Goal: Information Seeking & Learning: Learn about a topic

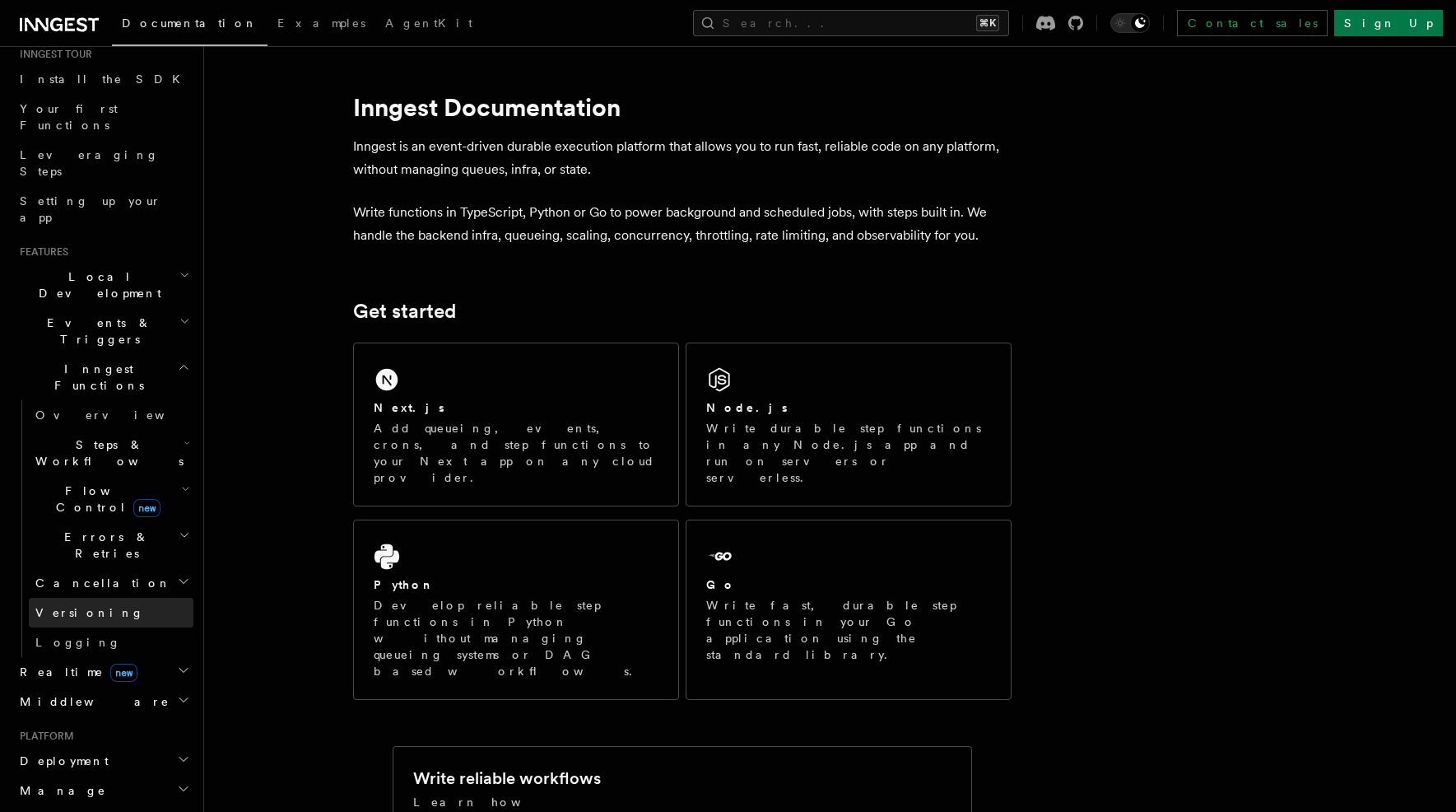
scroll to position [186, 0]
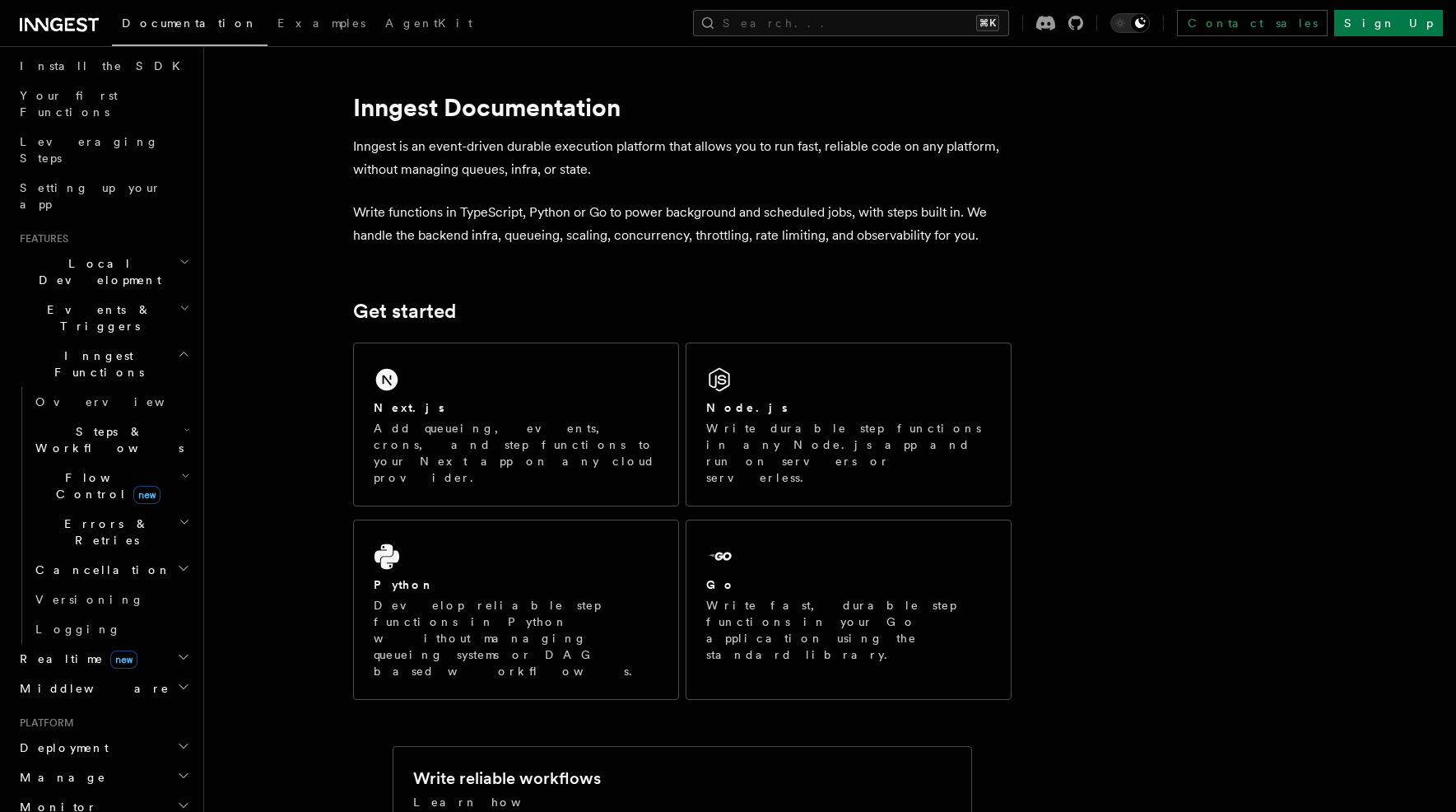
click at [162, 644] on h2 "Realtime new" at bounding box center [103, 659] width 180 height 30
click at [87, 667] on link "Overview" at bounding box center [111, 682] width 165 height 30
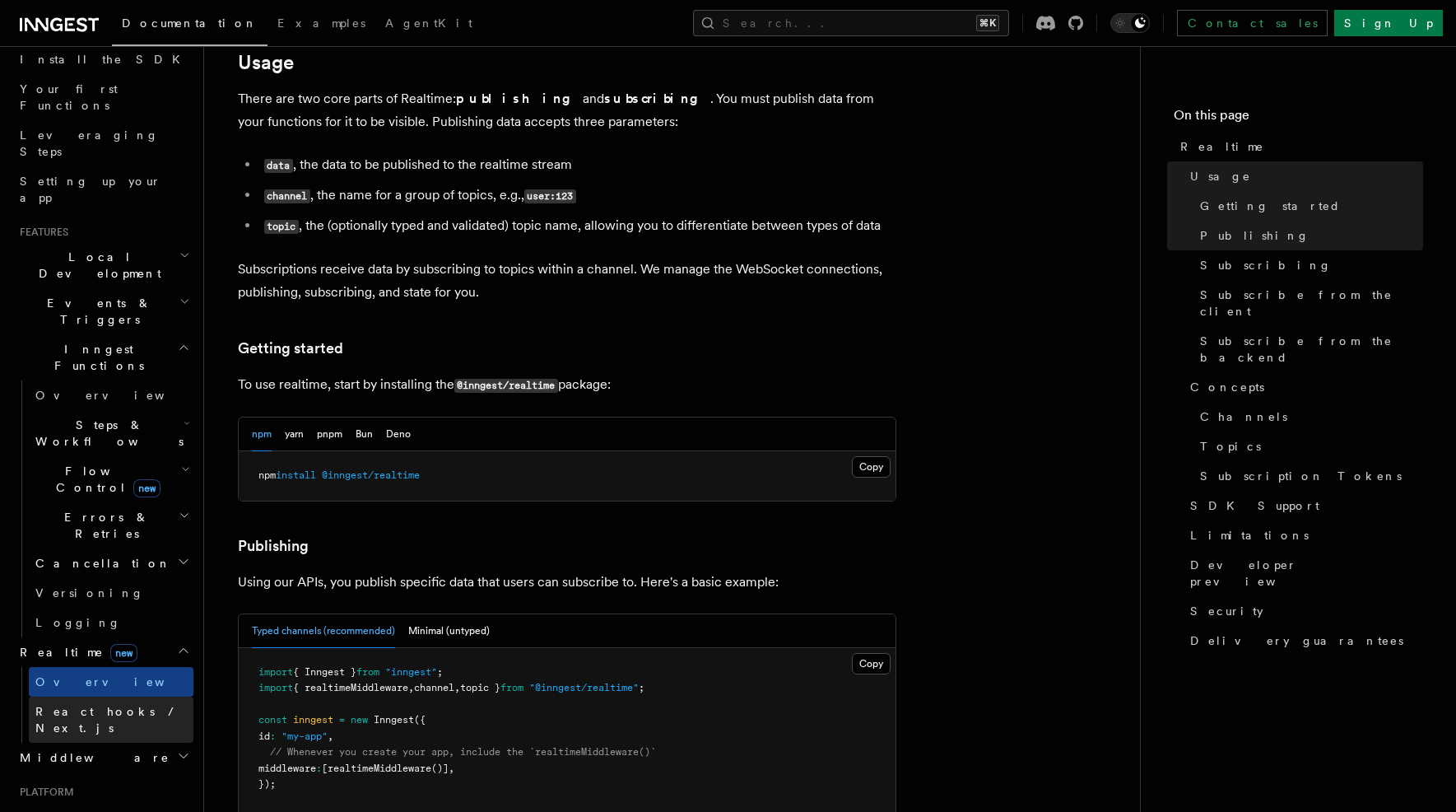
scroll to position [271, 0]
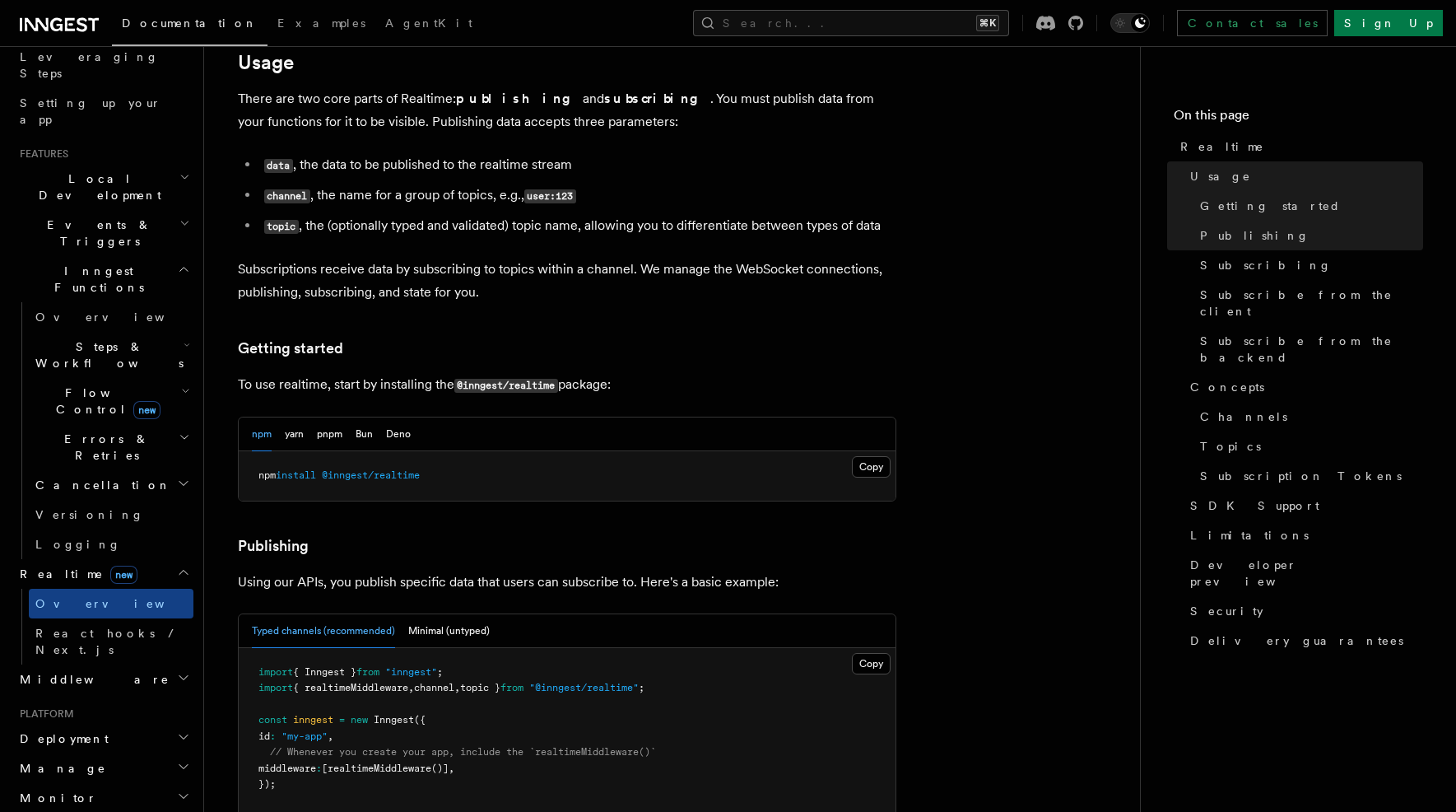
click at [153, 665] on h2 "Middleware" at bounding box center [103, 679] width 180 height 30
click at [86, 694] on link "Overview" at bounding box center [111, 709] width 165 height 30
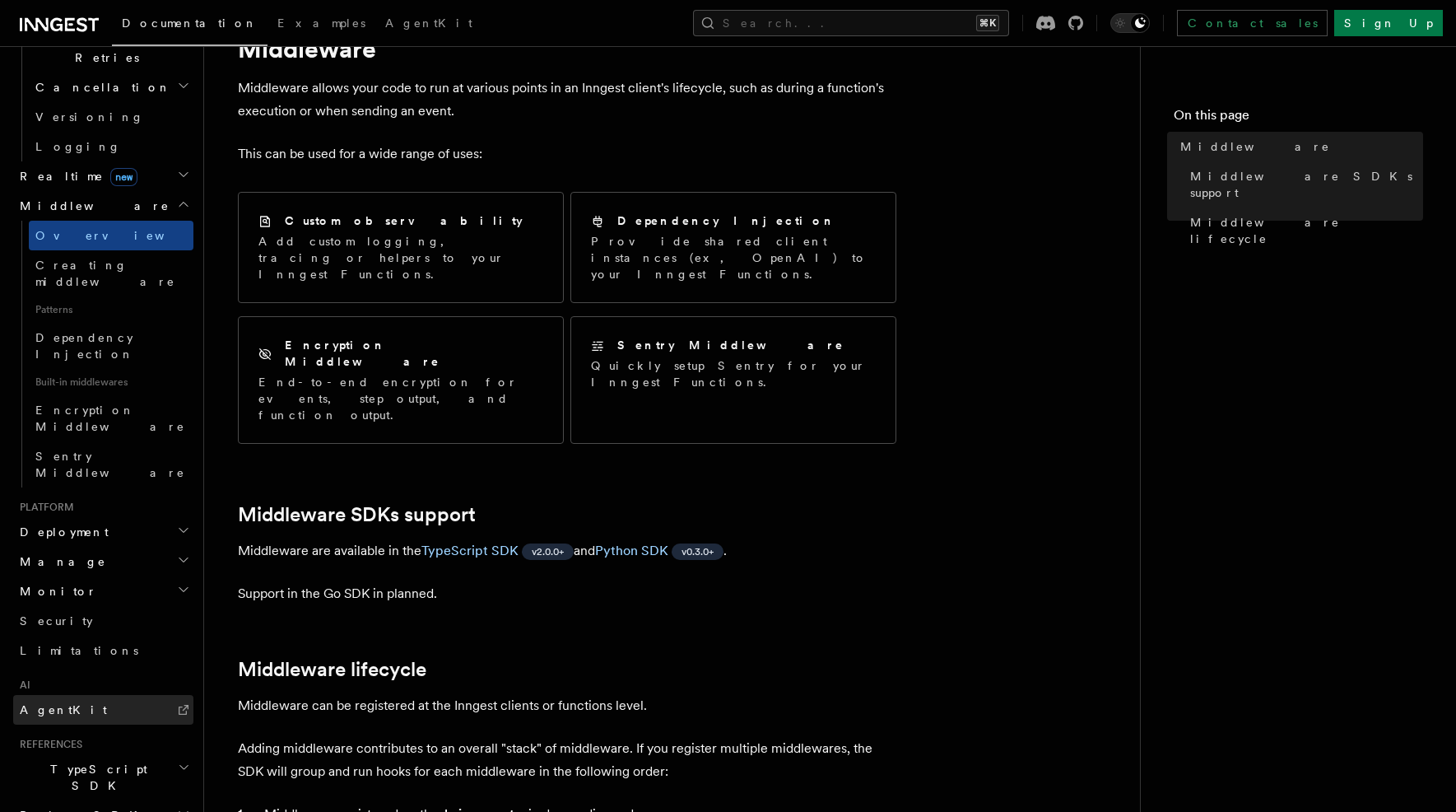
scroll to position [675, 0]
click at [65, 695] on span "AgentKit" at bounding box center [63, 703] width 87 height 16
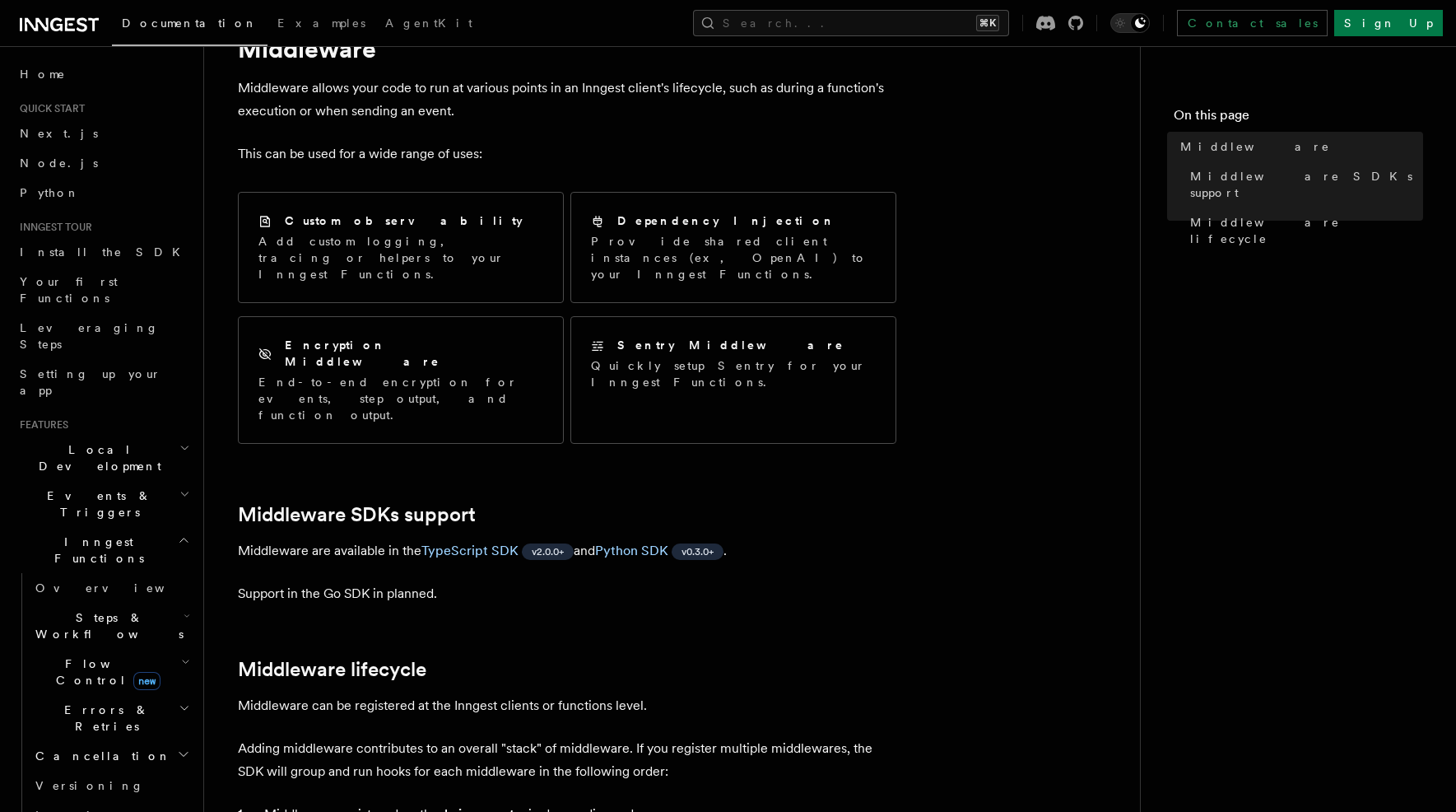
scroll to position [66, 0]
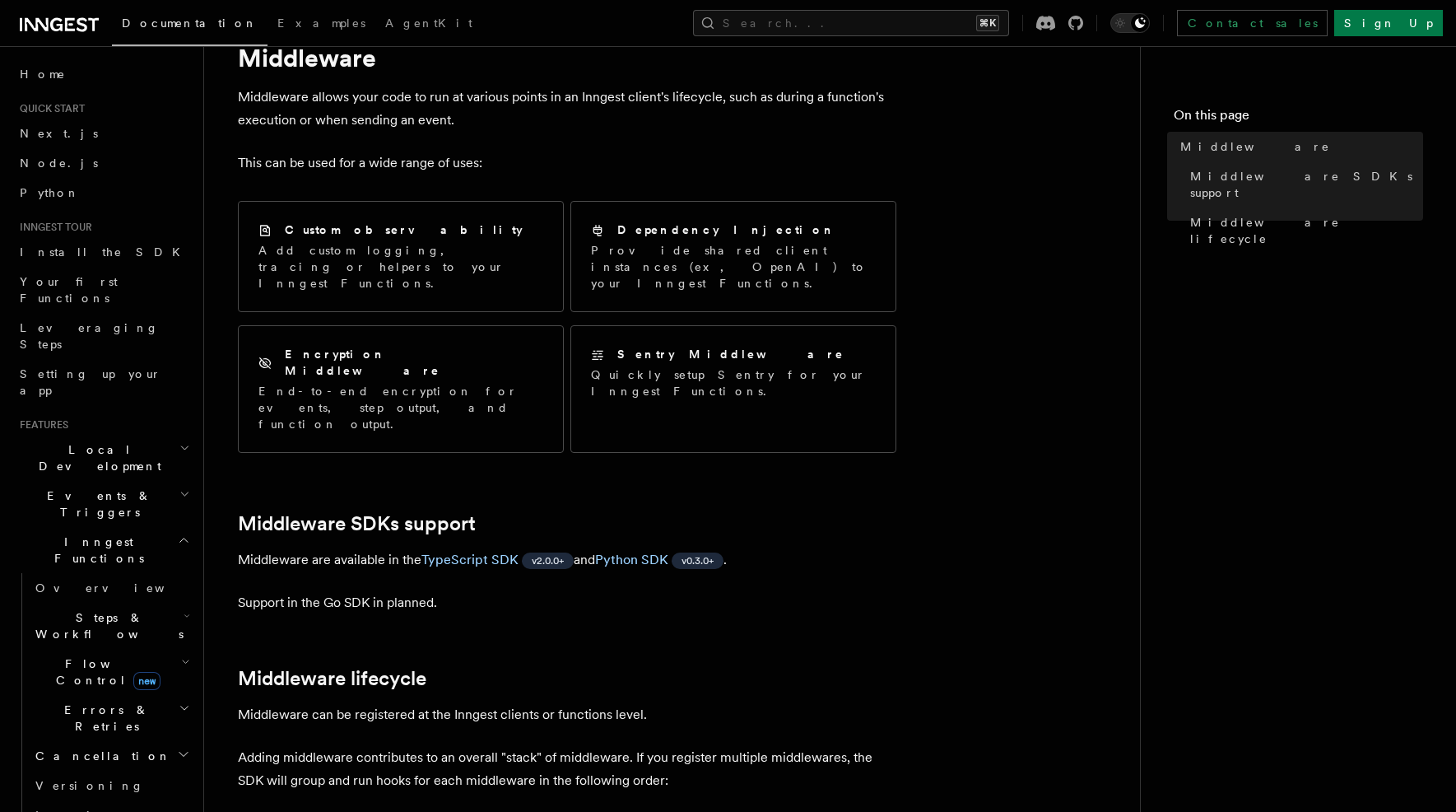
click at [184, 609] on icon "button" at bounding box center [187, 616] width 7 height 13
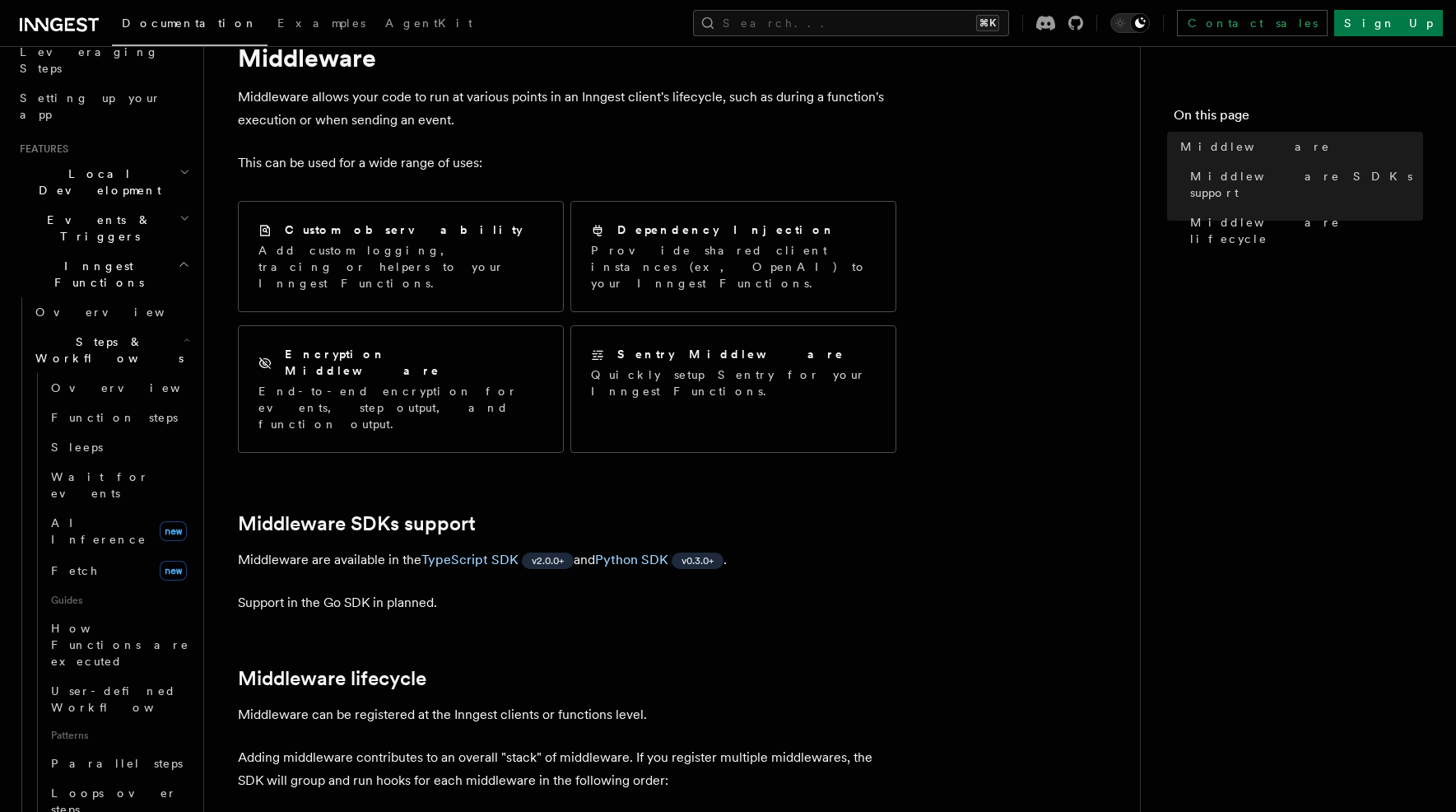
scroll to position [279, 0]
click at [110, 513] on span "AI Inference" at bounding box center [99, 528] width 96 height 30
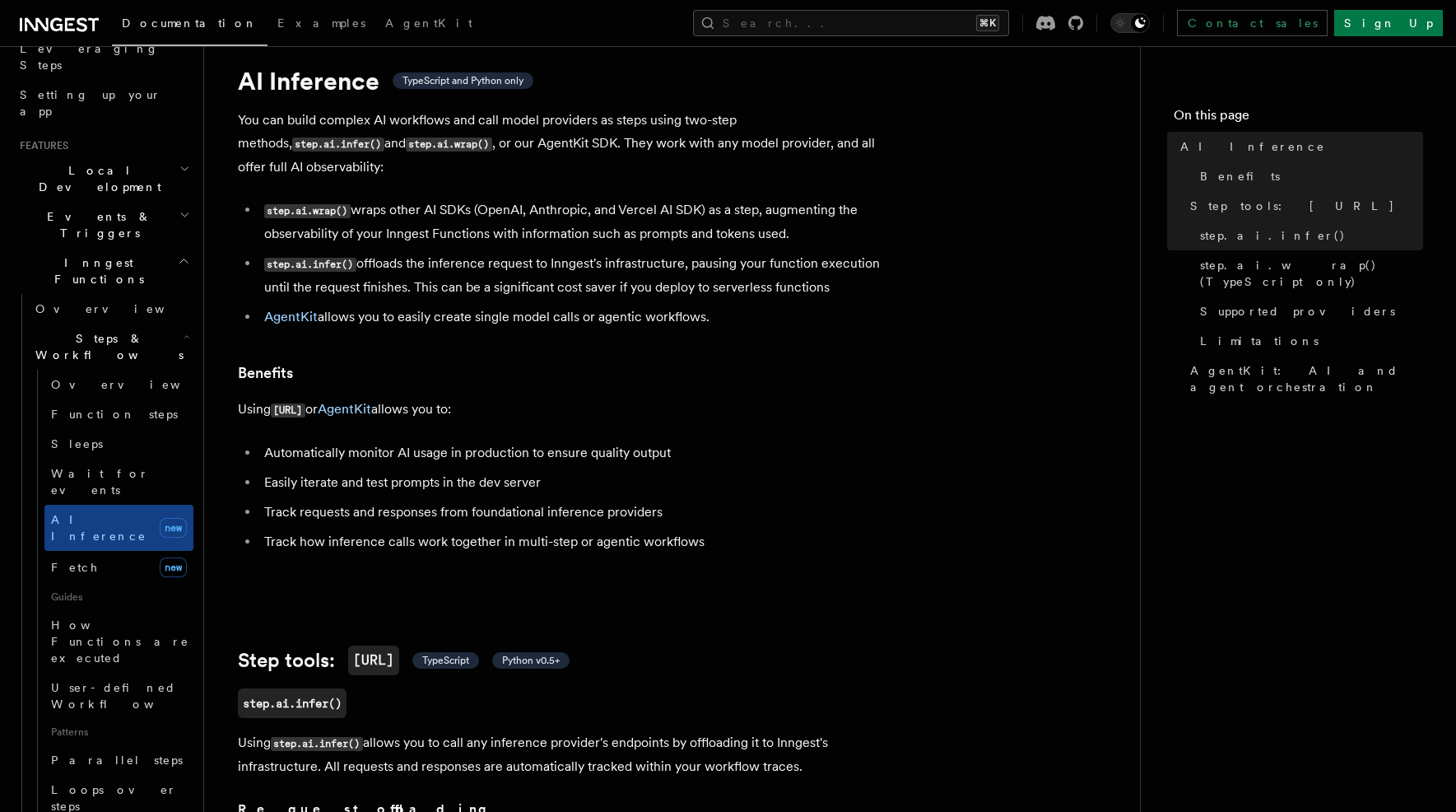
scroll to position [44, 0]
